Goal: Find specific page/section: Find specific page/section

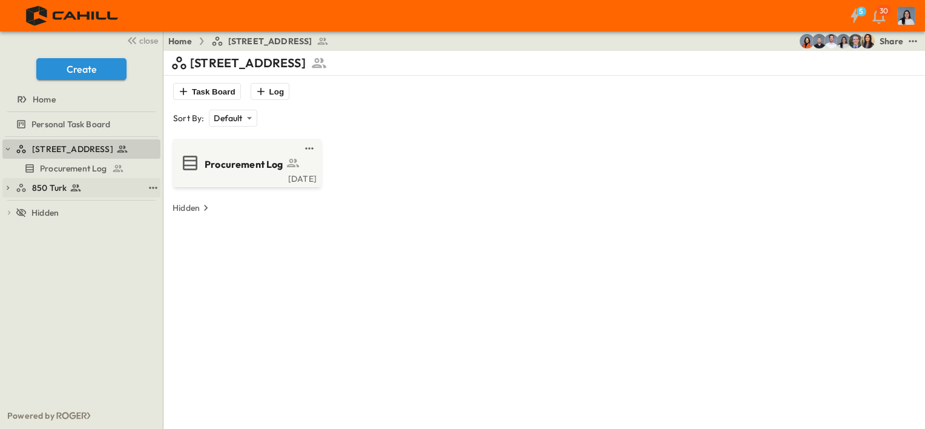
click at [92, 189] on div "850 Turk" at bounding box center [80, 188] width 128 height 12
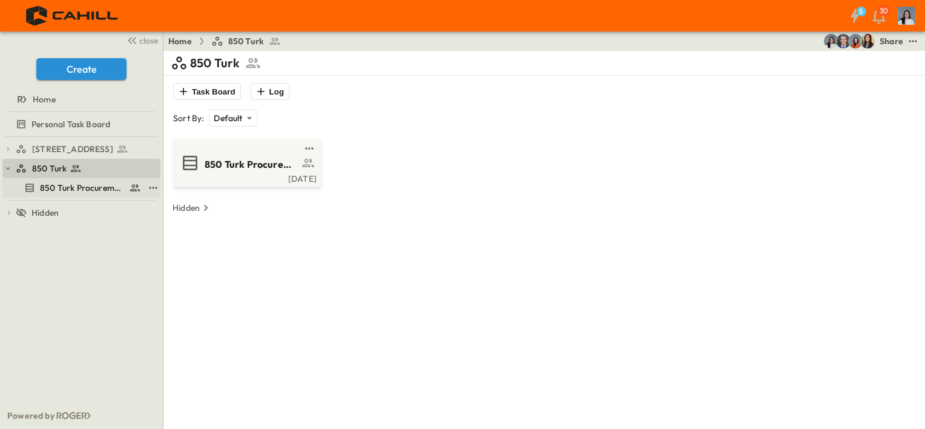
click at [114, 191] on span "850 Turk Procurement Log" at bounding box center [82, 188] width 84 height 12
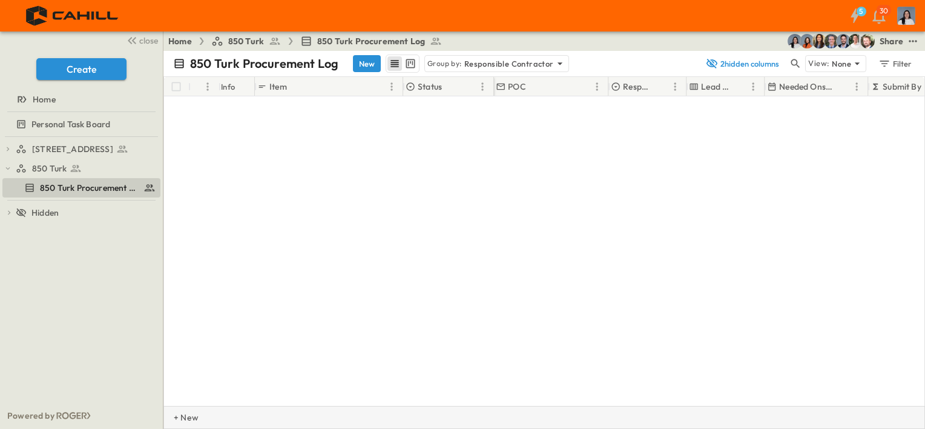
scroll to position [683, 0]
